Goal: Register for event/course

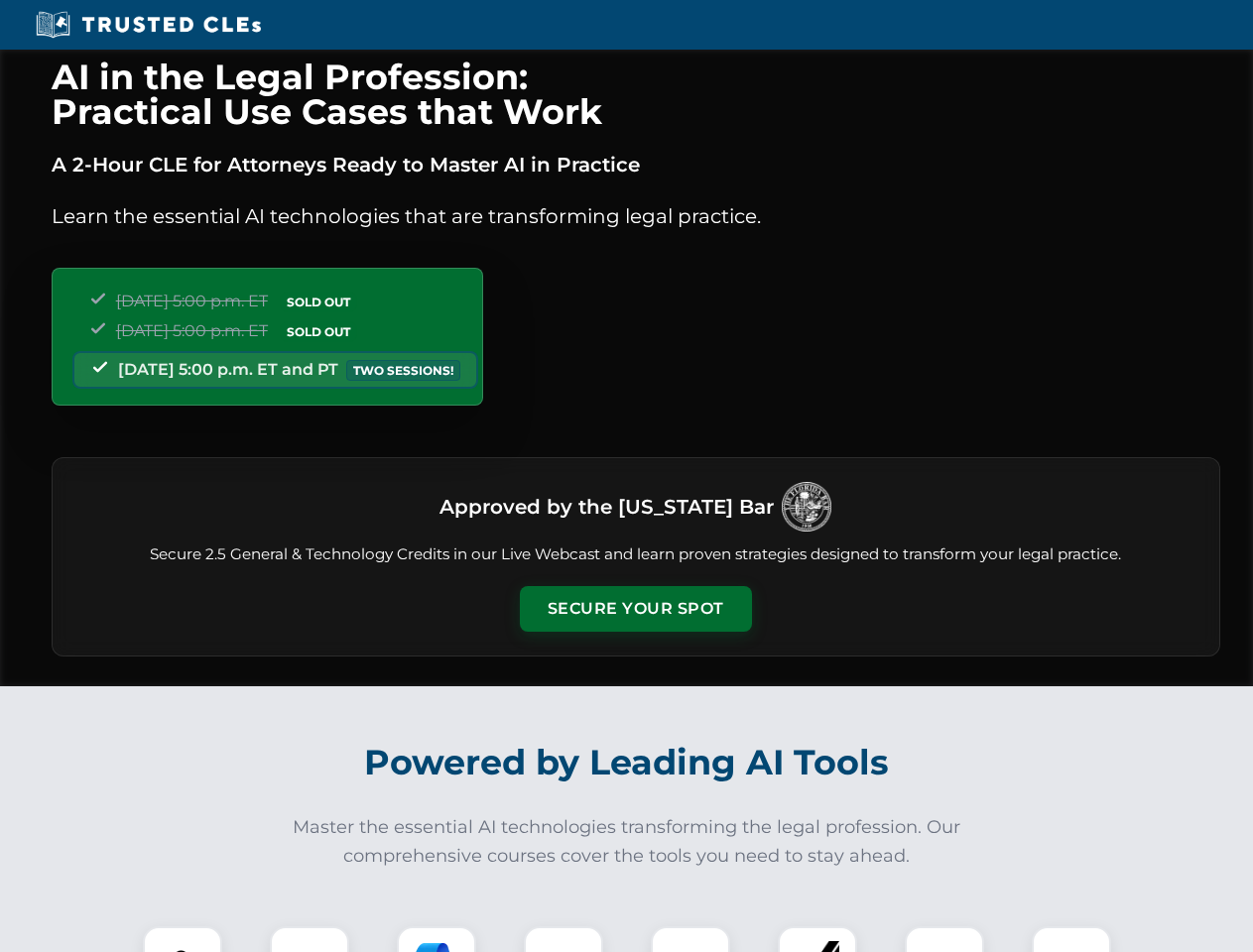
click at [635, 609] on button "Secure Your Spot" at bounding box center [636, 609] width 232 height 46
click at [183, 939] on img at bounding box center [183, 966] width 58 height 58
click at [310, 939] on div at bounding box center [310, 966] width 79 height 79
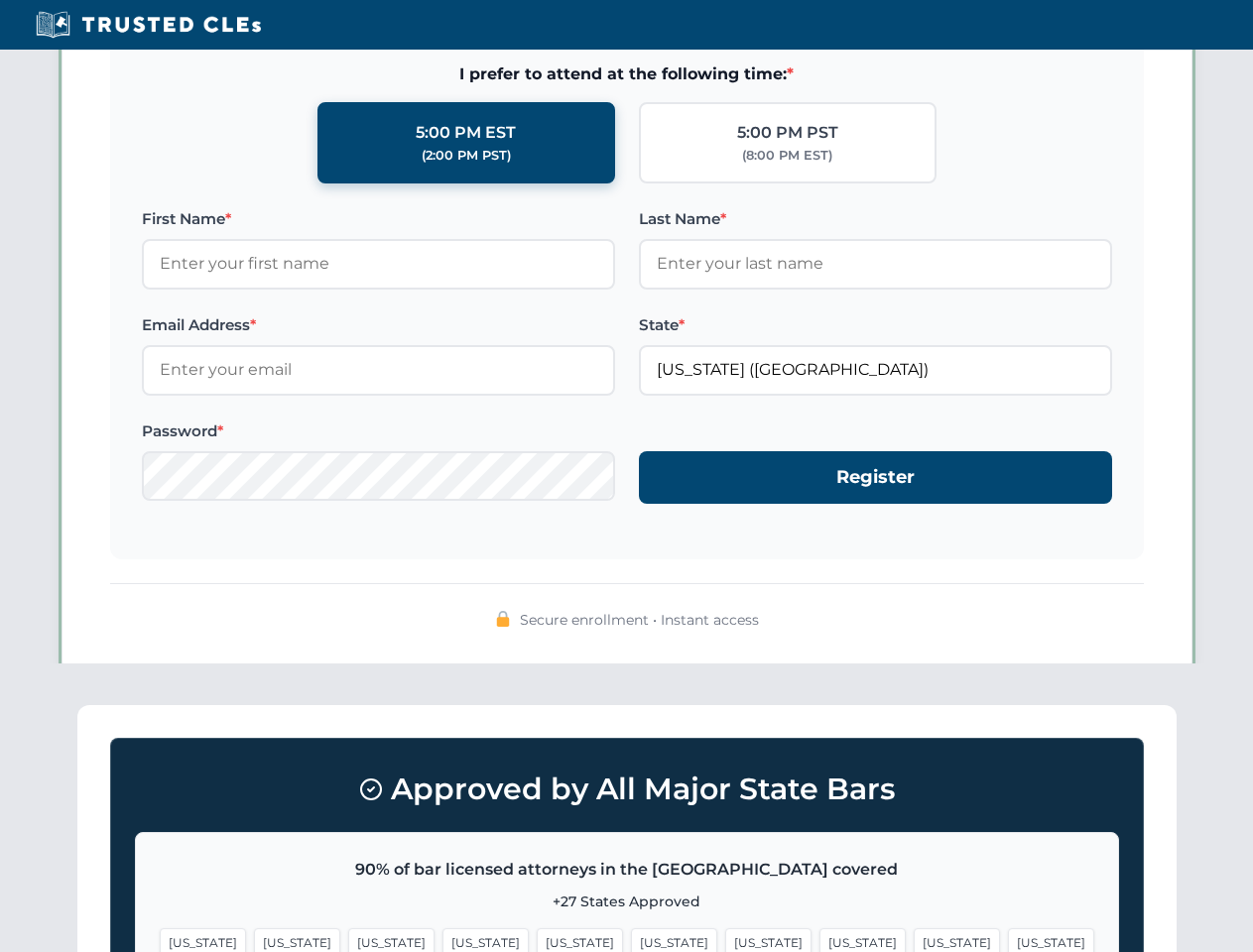
click at [914, 939] on span "[US_STATE]" at bounding box center [956, 942] width 86 height 29
